Goal: Information Seeking & Learning: Learn about a topic

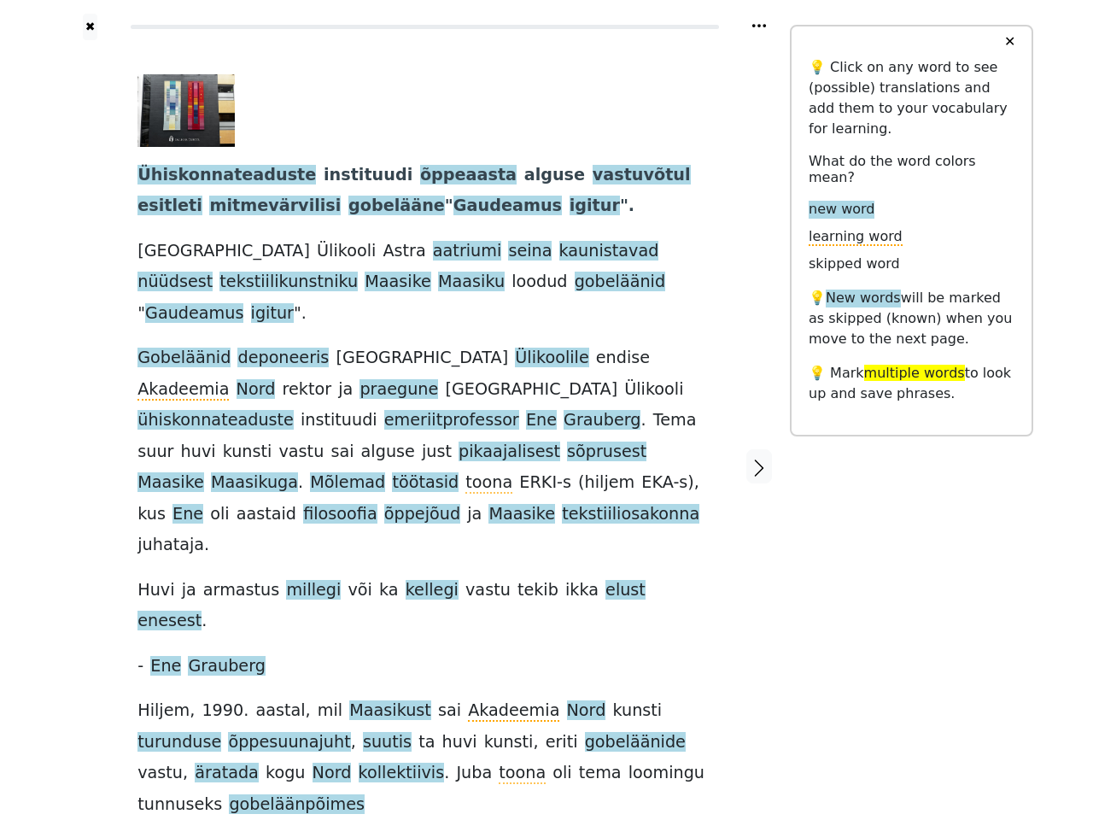
click at [585, 472] on span "hiljem" at bounding box center [610, 482] width 50 height 21
click at [759, 26] on icon at bounding box center [759, 25] width 14 height 3
click at [90, 399] on div at bounding box center [90, 466] width 61 height 853
click at [331, 442] on span at bounding box center [327, 452] width 7 height 21
click at [211, 176] on span "Ühiskonnateaduste" at bounding box center [226, 175] width 178 height 21
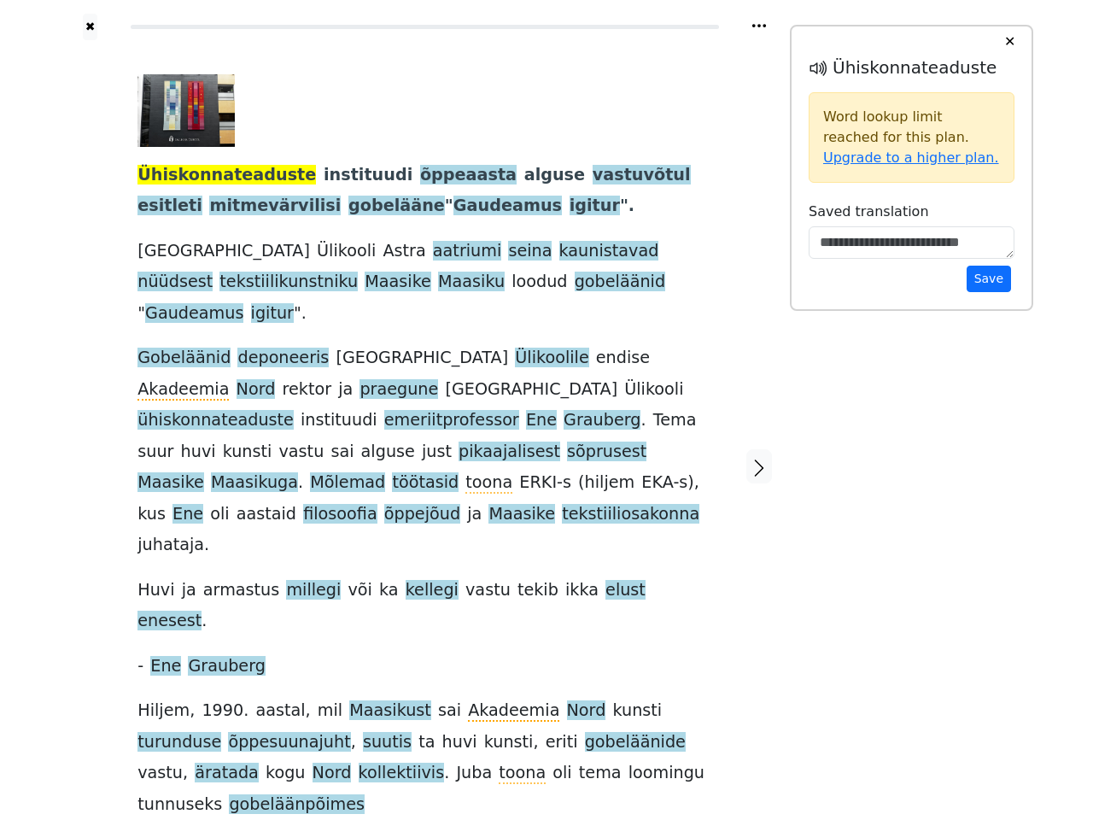
click at [329, 176] on span "instituudi" at bounding box center [368, 175] width 89 height 21
click at [420, 176] on span "õppeaasta" at bounding box center [468, 175] width 97 height 21
click at [524, 176] on span "alguse" at bounding box center [554, 175] width 61 height 21
click at [593, 176] on span "vastuvõtul" at bounding box center [642, 175] width 98 height 21
click at [202, 196] on span "esitleti" at bounding box center [169, 206] width 65 height 21
